Goal: Obtain resource: Download file/media

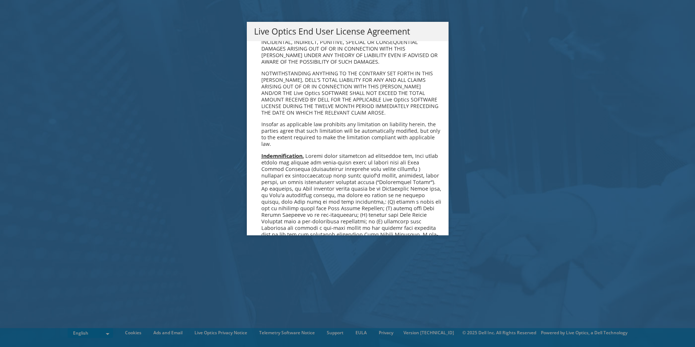
scroll to position [2749, 0]
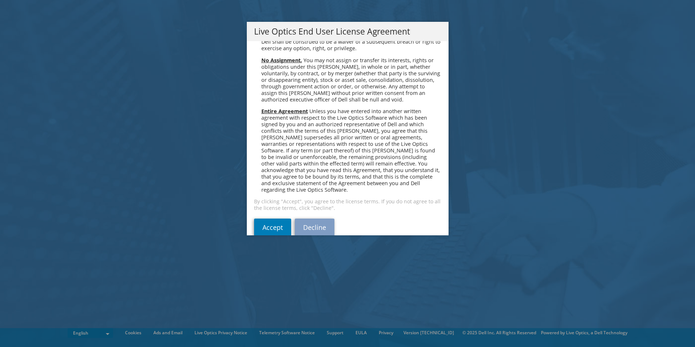
click at [267, 227] on div "Please read the following License Agreement. You must accept the terms of this …" at bounding box center [348, 138] width 202 height 194
click at [271, 219] on link "Accept" at bounding box center [272, 227] width 37 height 17
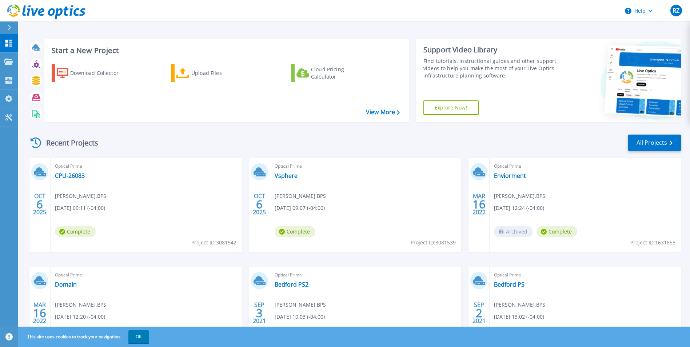
scroll to position [36, 0]
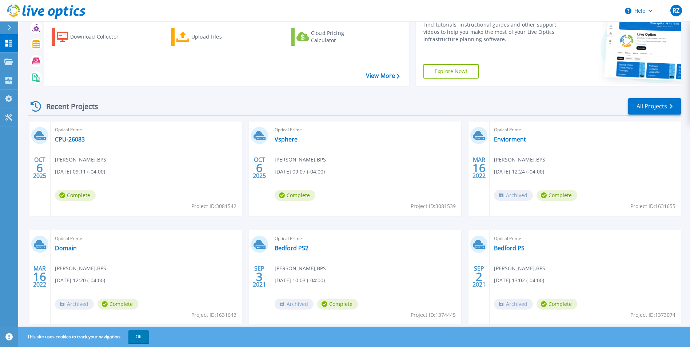
click at [198, 194] on div "Optical Prime CPU-26083 Ryan Zannoni , BPS 10/06/2025, 09:11 (-04:00) Complete …" at bounding box center [146, 168] width 191 height 94
click at [10, 61] on icon at bounding box center [8, 62] width 9 height 6
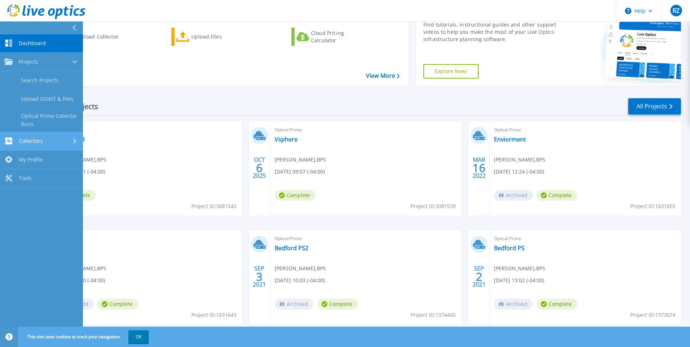
click at [31, 140] on span "Collectors" at bounding box center [31, 141] width 24 height 7
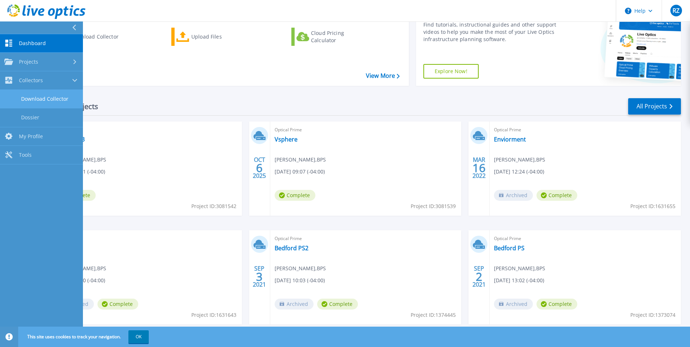
click at [56, 103] on link "Download Collector" at bounding box center [41, 99] width 83 height 19
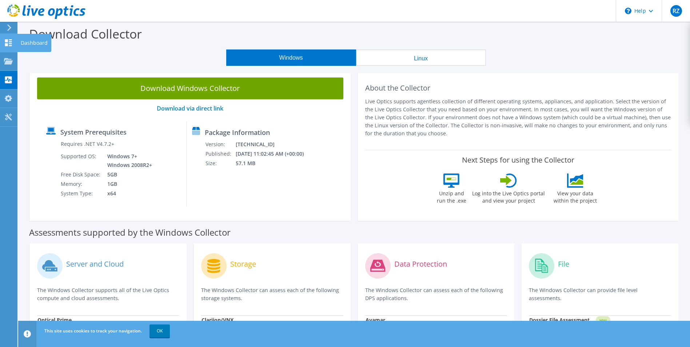
click at [20, 44] on div "Dashboard" at bounding box center [34, 43] width 34 height 18
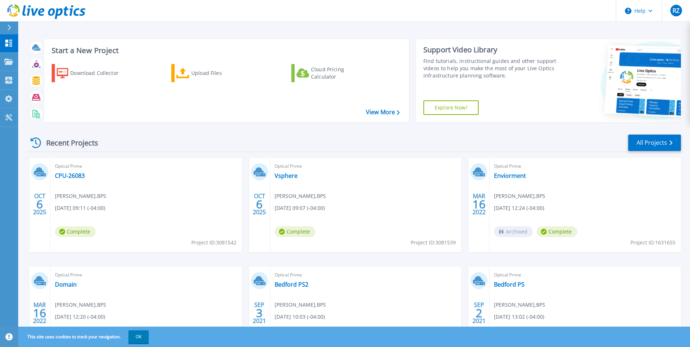
click at [105, 208] on span "10/06/2025, 09:11 (-04:00)" at bounding box center [80, 208] width 50 height 8
click at [239, 200] on div "Optical Prime CPU-26083 Ryan Zannoni , BPS 10/06/2025, 09:11 (-04:00) Complete …" at bounding box center [146, 205] width 191 height 94
click at [288, 173] on link "Vsphere" at bounding box center [286, 175] width 23 height 7
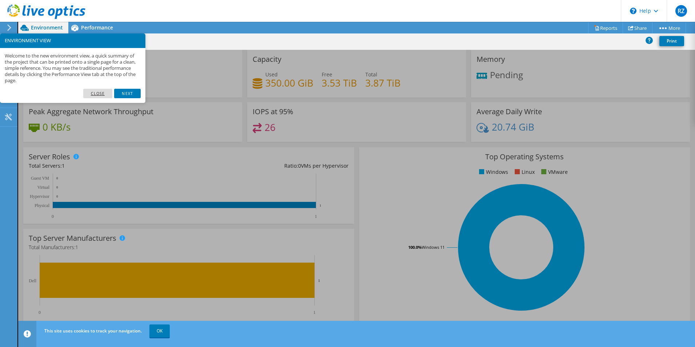
click at [93, 92] on link "Close" at bounding box center [97, 93] width 29 height 9
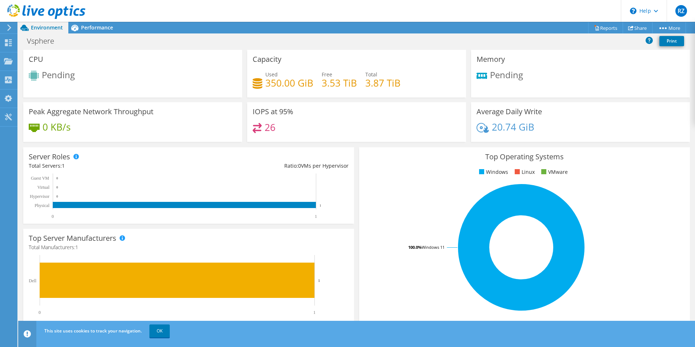
scroll to position [73, 0]
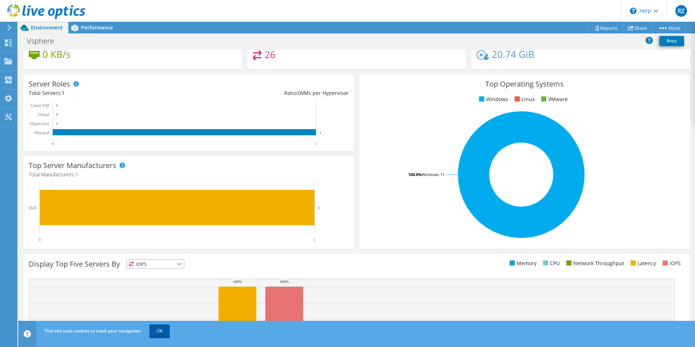
click at [163, 330] on link "OK" at bounding box center [159, 330] width 20 height 13
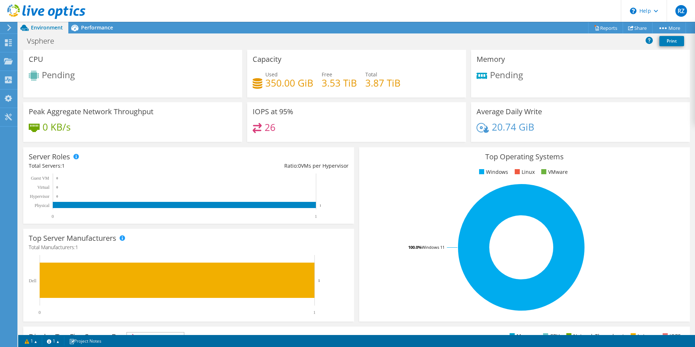
scroll to position [0, 0]
click at [255, 129] on icon at bounding box center [257, 128] width 9 height 10
drag, startPoint x: 260, startPoint y: 89, endPoint x: 399, endPoint y: 83, distance: 139.1
click at [399, 83] on div "Used 350.00 GiB Free 3.53 TiB Total 3.87 TiB" at bounding box center [357, 83] width 208 height 24
drag, startPoint x: 399, startPoint y: 83, endPoint x: 410, endPoint y: 83, distance: 11.3
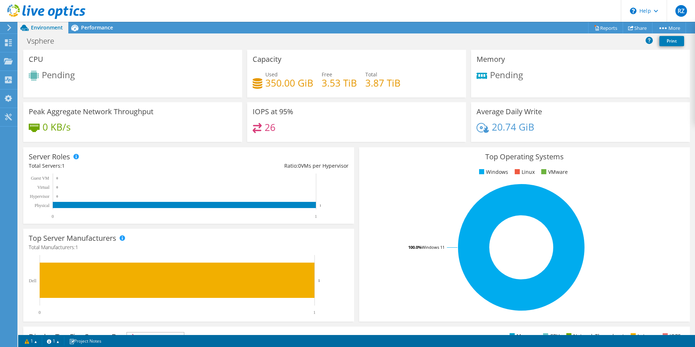
click at [410, 83] on div "Used 350.00 GiB Free 3.53 TiB Total 3.87 TiB" at bounding box center [357, 83] width 208 height 24
click at [607, 29] on link "Reports" at bounding box center [605, 27] width 35 height 11
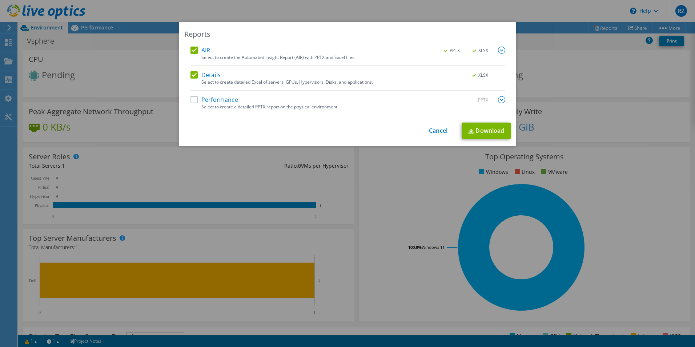
click at [271, 101] on div "Performance .PPTX" at bounding box center [348, 100] width 315 height 8
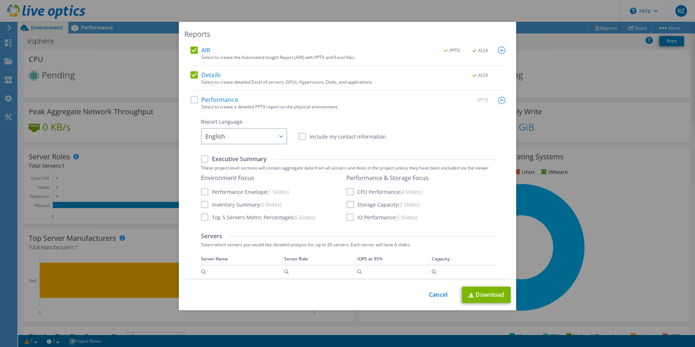
click at [271, 101] on div "Performance .PPTX" at bounding box center [348, 100] width 315 height 8
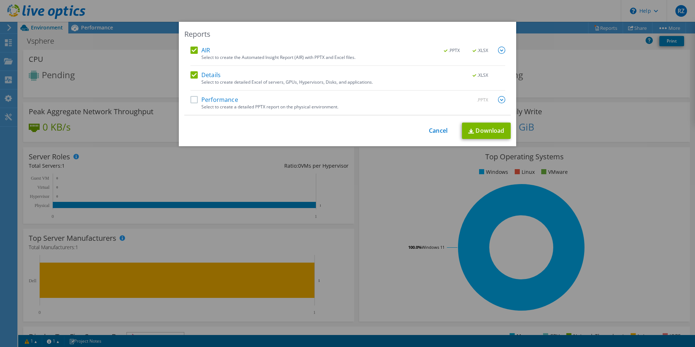
click at [187, 101] on div "AIR .PPTX .XLSX Select to create the Automated Insight Report (AIR) with PPTX a…" at bounding box center [347, 81] width 327 height 69
click at [193, 99] on label "Performance" at bounding box center [215, 99] width 48 height 7
click at [0, 0] on input "Performance" at bounding box center [0, 0] width 0 height 0
click at [466, 128] on link "Download" at bounding box center [486, 131] width 49 height 16
click at [553, 65] on div "Reports AIR .PPTX .XLSX Select to create the Automated Insight Report (AIR) wit…" at bounding box center [347, 173] width 695 height 303
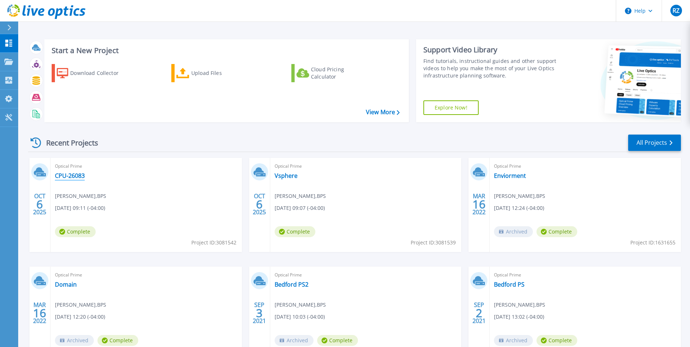
click at [81, 176] on link "CPU-26083" at bounding box center [70, 175] width 30 height 7
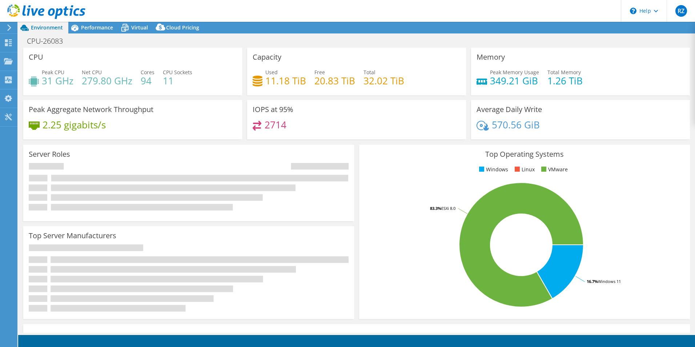
select select "USD"
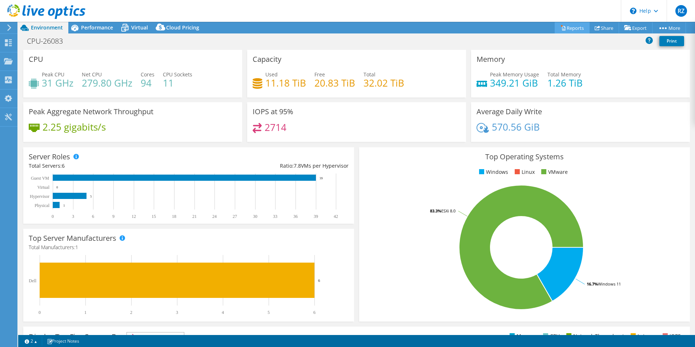
click at [561, 28] on icon at bounding box center [563, 27] width 5 height 5
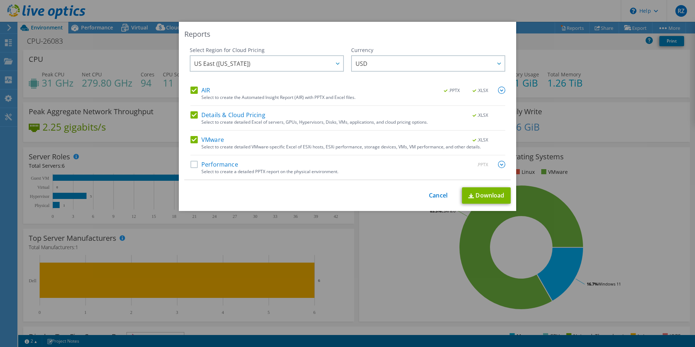
click at [191, 168] on label "Performance" at bounding box center [215, 164] width 48 height 7
click at [0, 0] on input "Performance" at bounding box center [0, 0] width 0 height 0
click at [474, 200] on link "Download" at bounding box center [486, 195] width 49 height 16
click at [580, 137] on div "Reports Select Region for Cloud Pricing Asia Pacific (Hong Kong) Asia Pacific (…" at bounding box center [347, 173] width 695 height 303
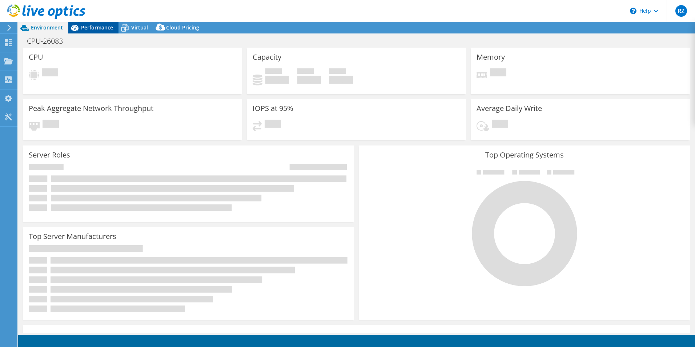
select select "USD"
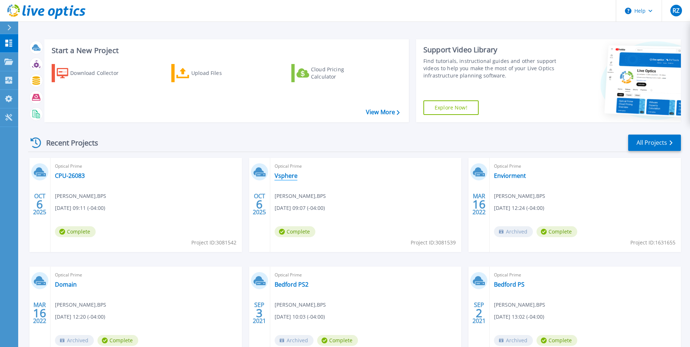
click at [292, 177] on link "Vsphere" at bounding box center [286, 175] width 23 height 7
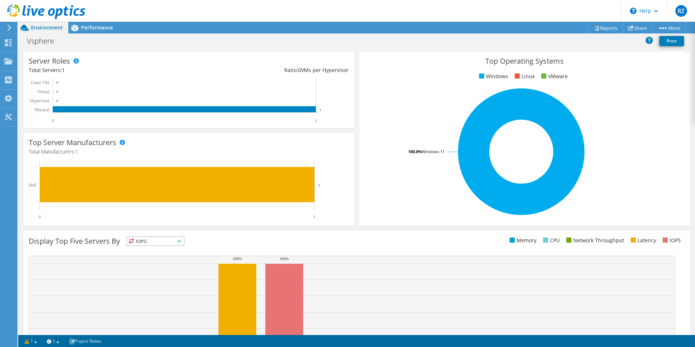
scroll to position [139, 0]
